Goal: Task Accomplishment & Management: Manage account settings

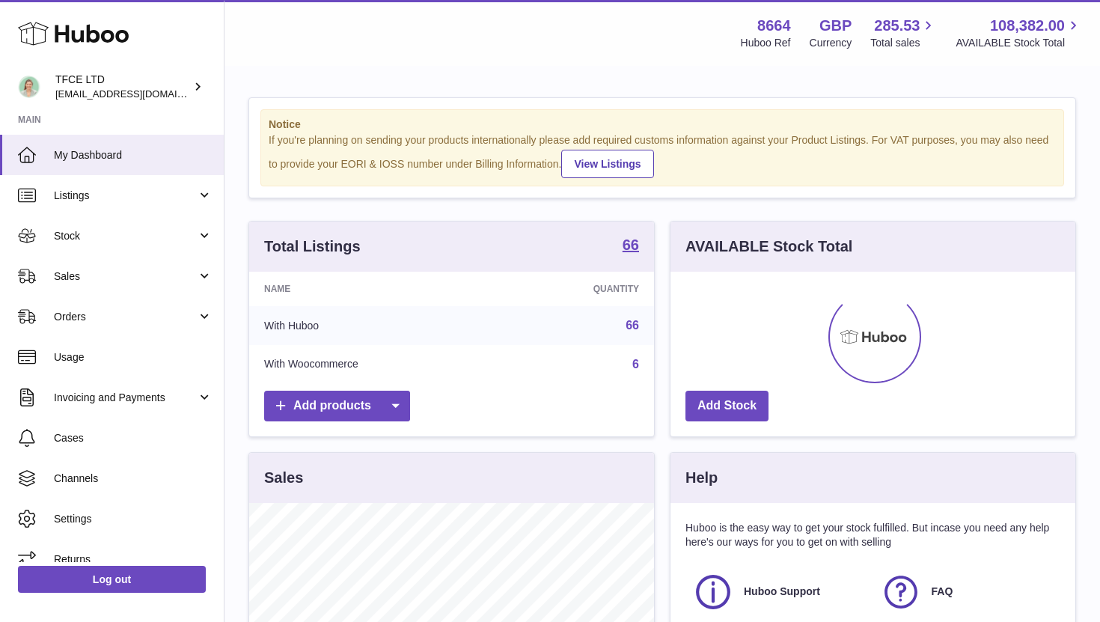
scroll to position [233, 405]
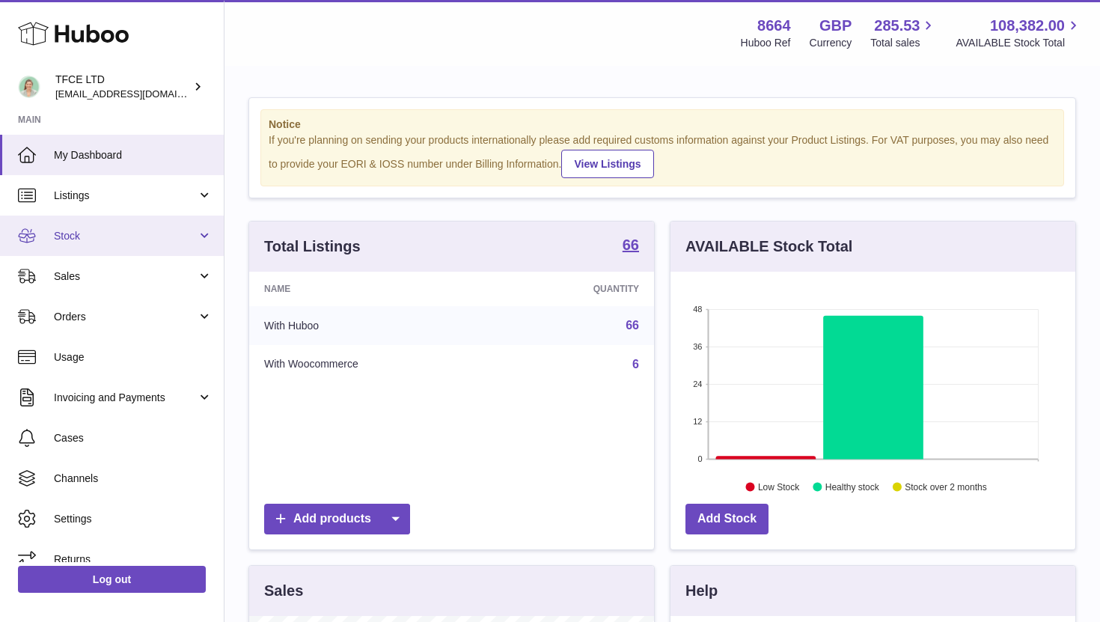
click at [156, 233] on span "Stock" at bounding box center [125, 236] width 143 height 14
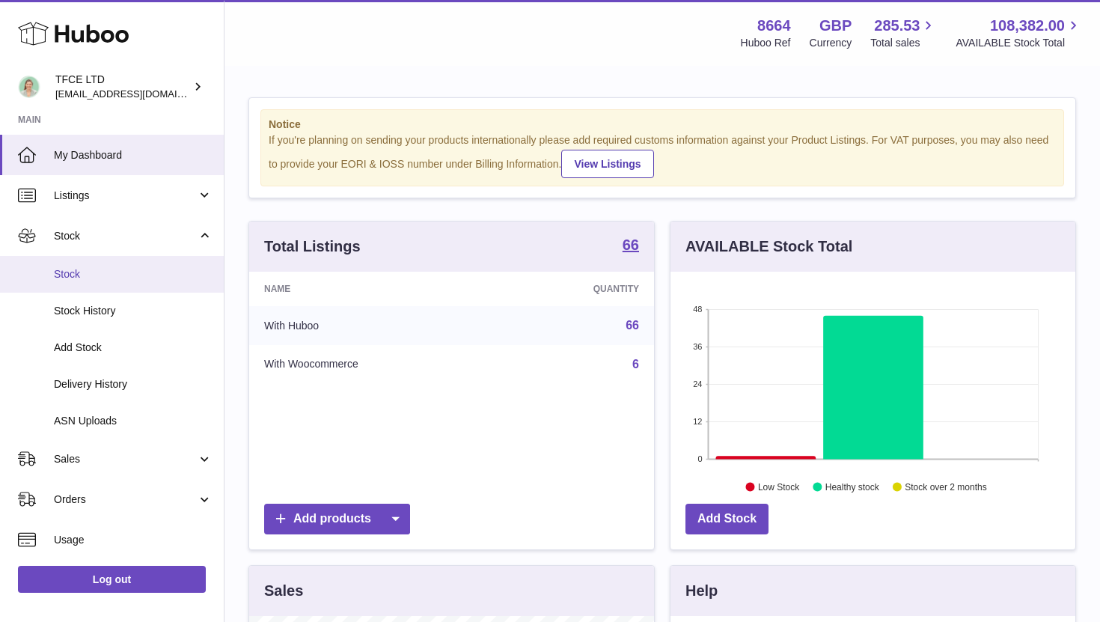
click at [124, 274] on span "Stock" at bounding box center [133, 274] width 159 height 14
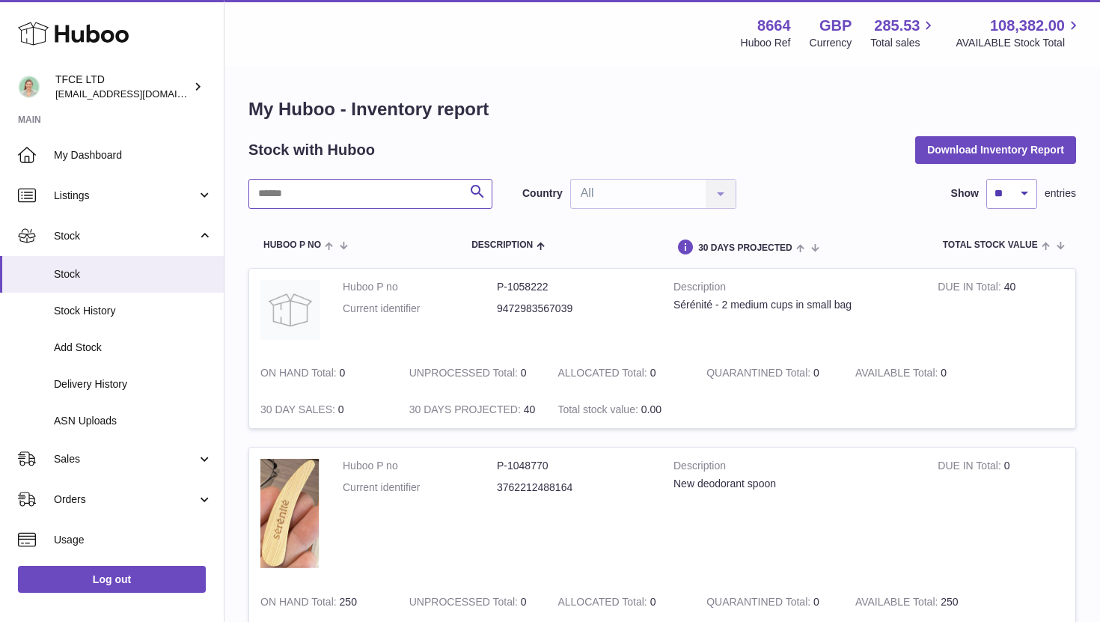
click at [343, 205] on input "text" at bounding box center [370, 194] width 244 height 30
type input "***"
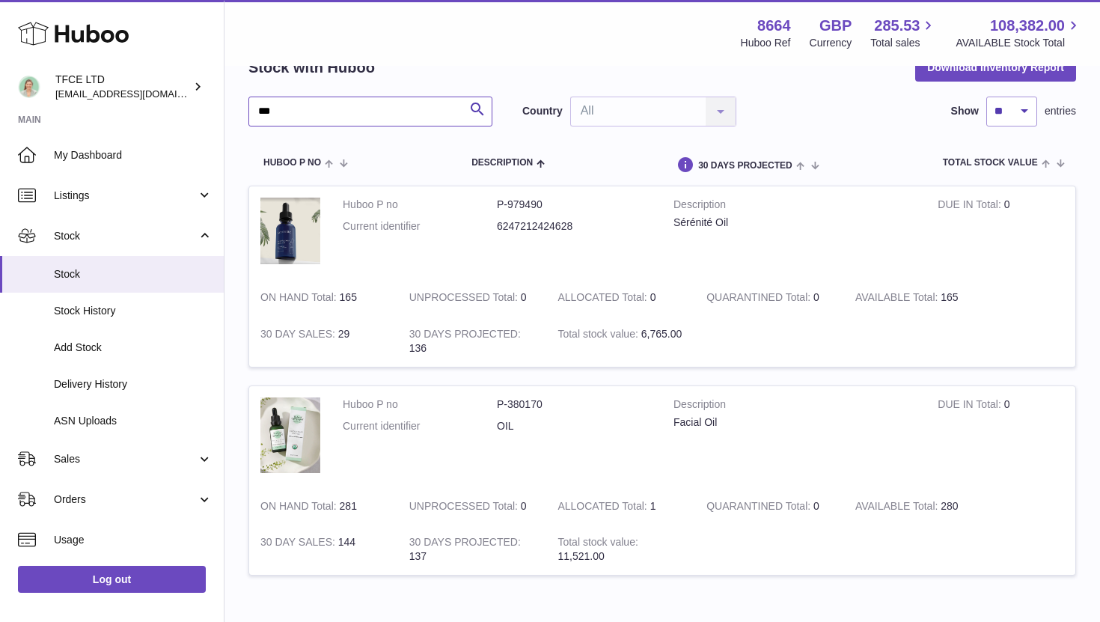
scroll to position [88, 0]
